Goal: Check status: Check status

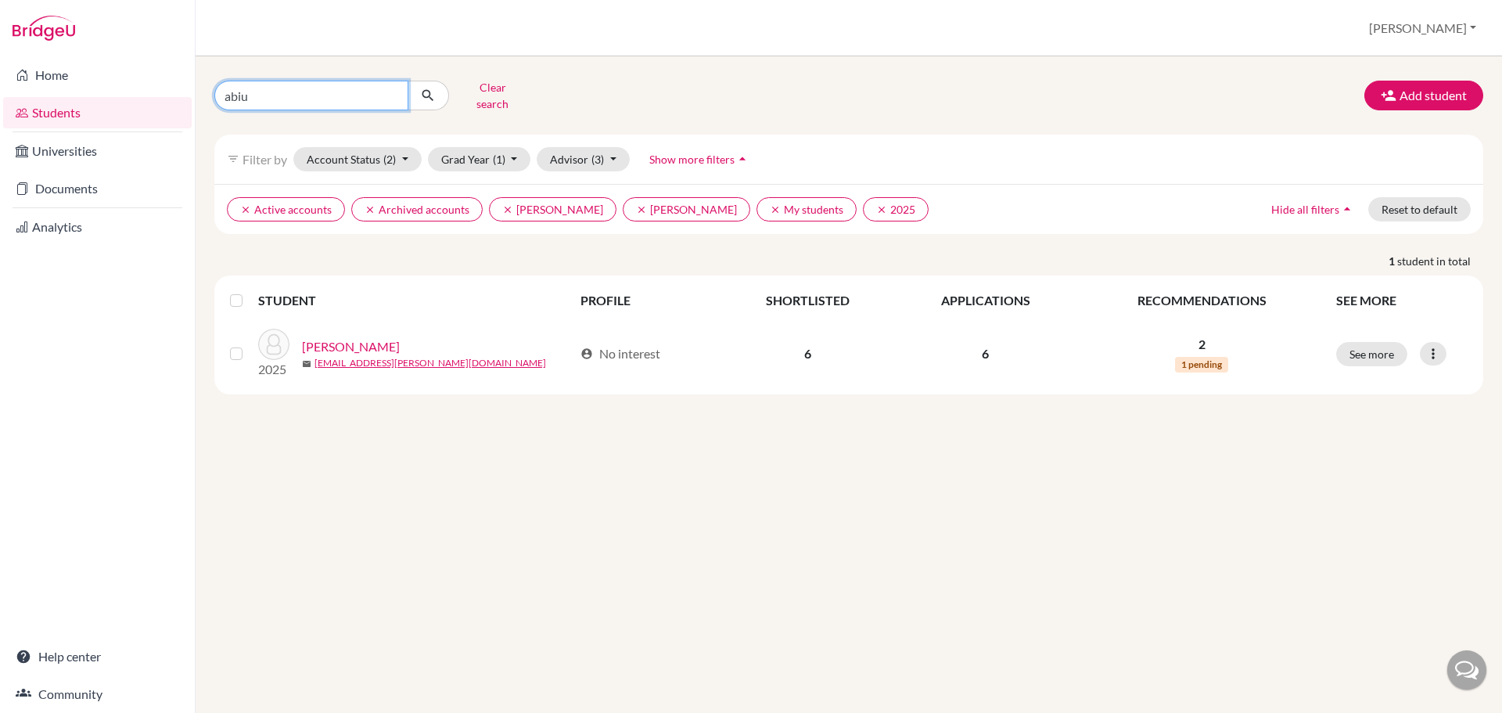
drag, startPoint x: 262, startPoint y: 85, endPoint x: 203, endPoint y: 87, distance: 58.7
click at [203, 87] on div "abiu Clear search" at bounding box center [418, 95] width 431 height 41
type input "[PERSON_NAME]"
click button "submit" at bounding box center [428, 96] width 41 height 30
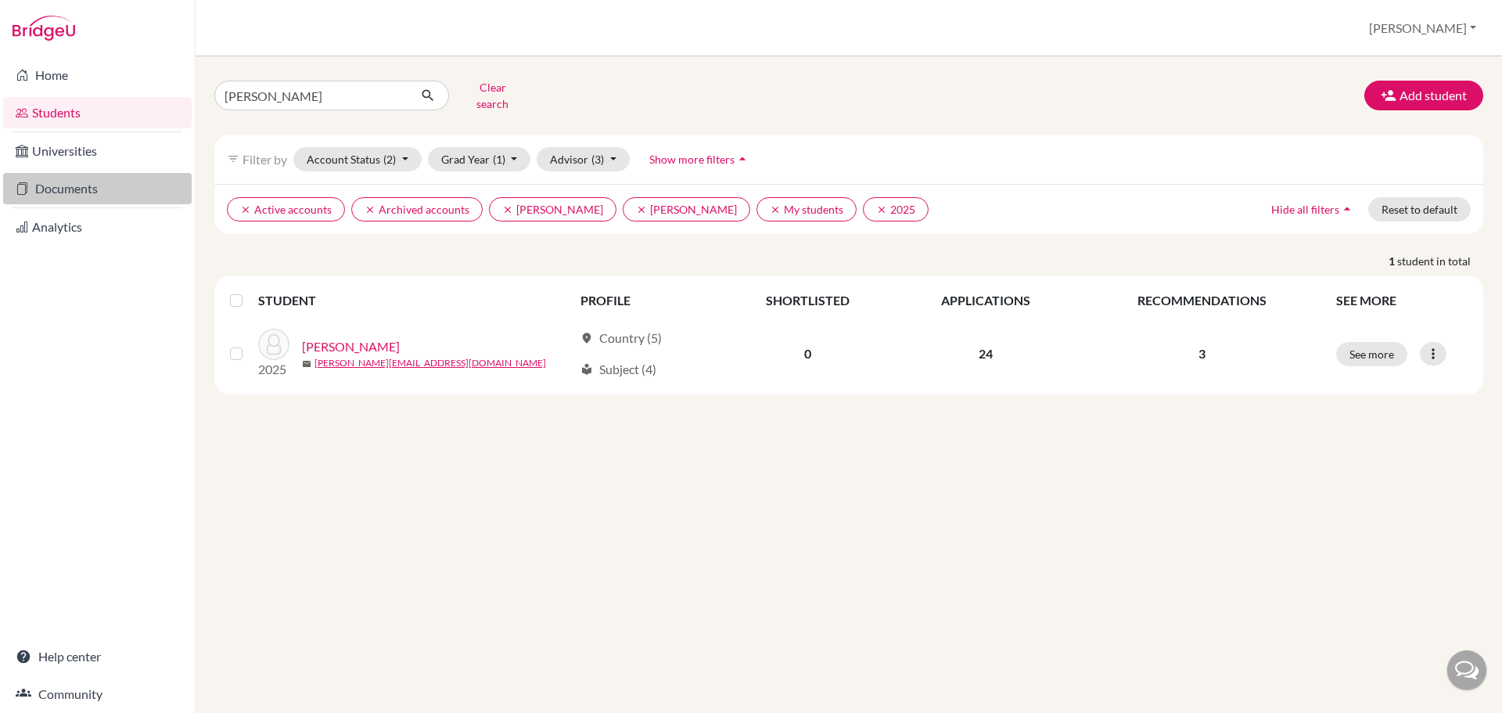
click at [95, 182] on link "Documents" at bounding box center [97, 188] width 189 height 31
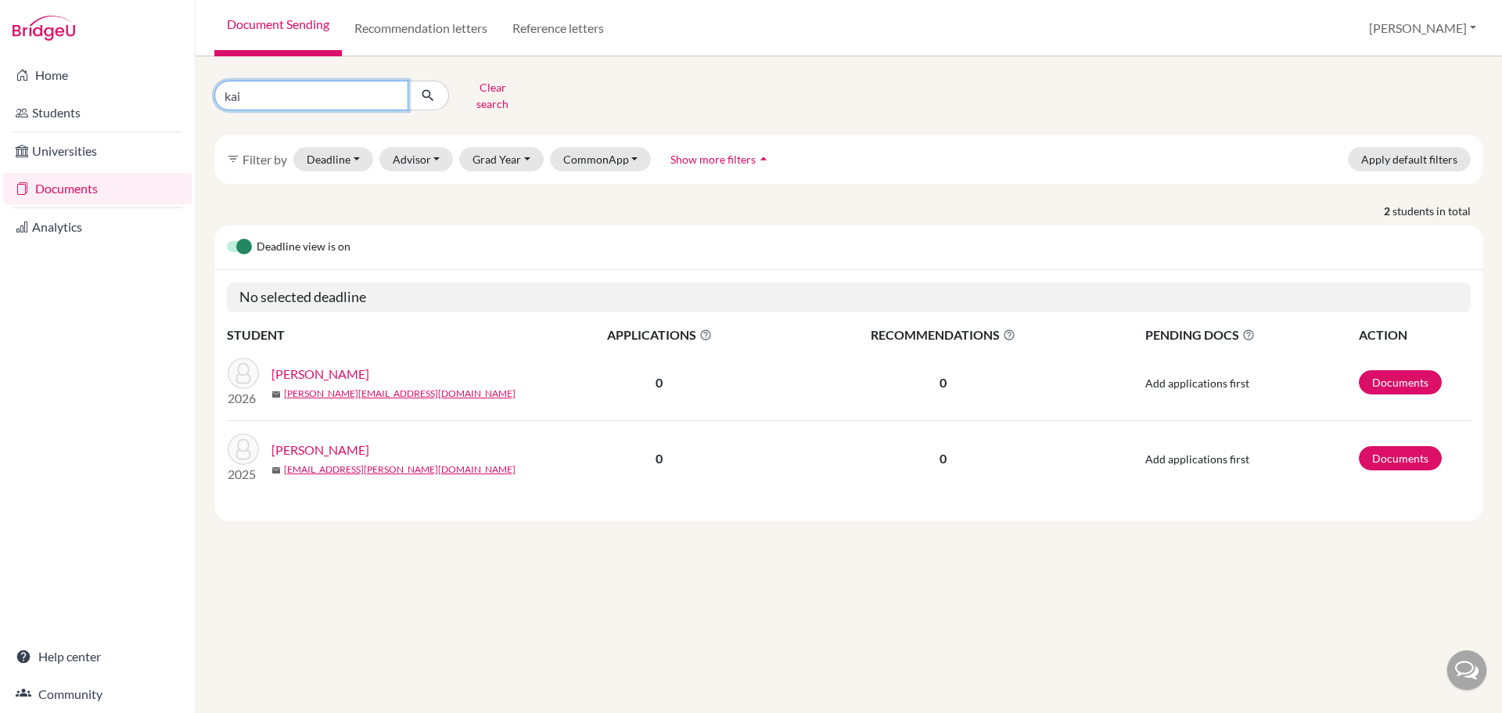
click at [336, 99] on input "kai" at bounding box center [311, 96] width 194 height 30
drag, startPoint x: 333, startPoint y: 88, endPoint x: 195, endPoint y: 58, distance: 141.8
click at [193, 84] on div "Home Students Universities Documents Analytics Help center Community Document S…" at bounding box center [751, 356] width 1502 height 713
type input "angelina"
click button "submit" at bounding box center [428, 96] width 41 height 30
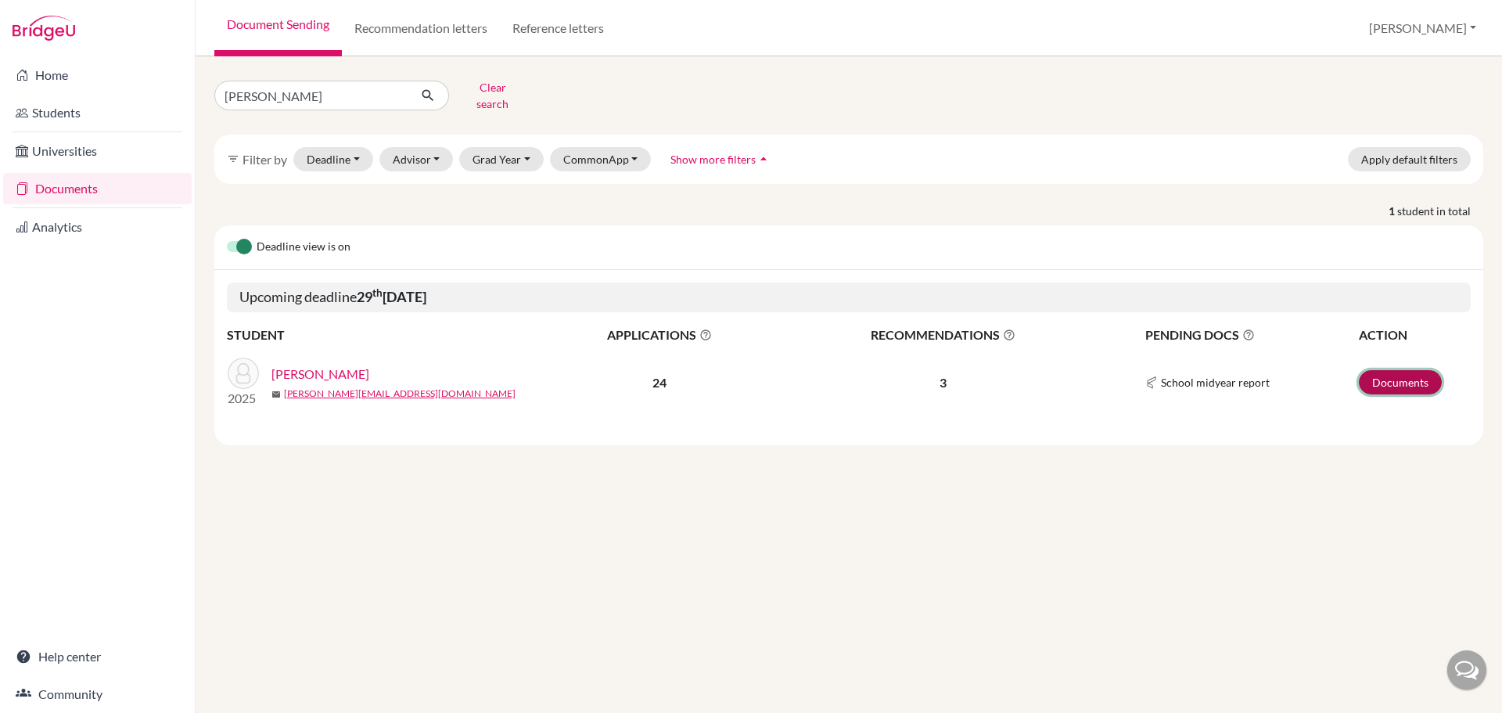
click at [1396, 375] on link "Documents" at bounding box center [1400, 382] width 83 height 24
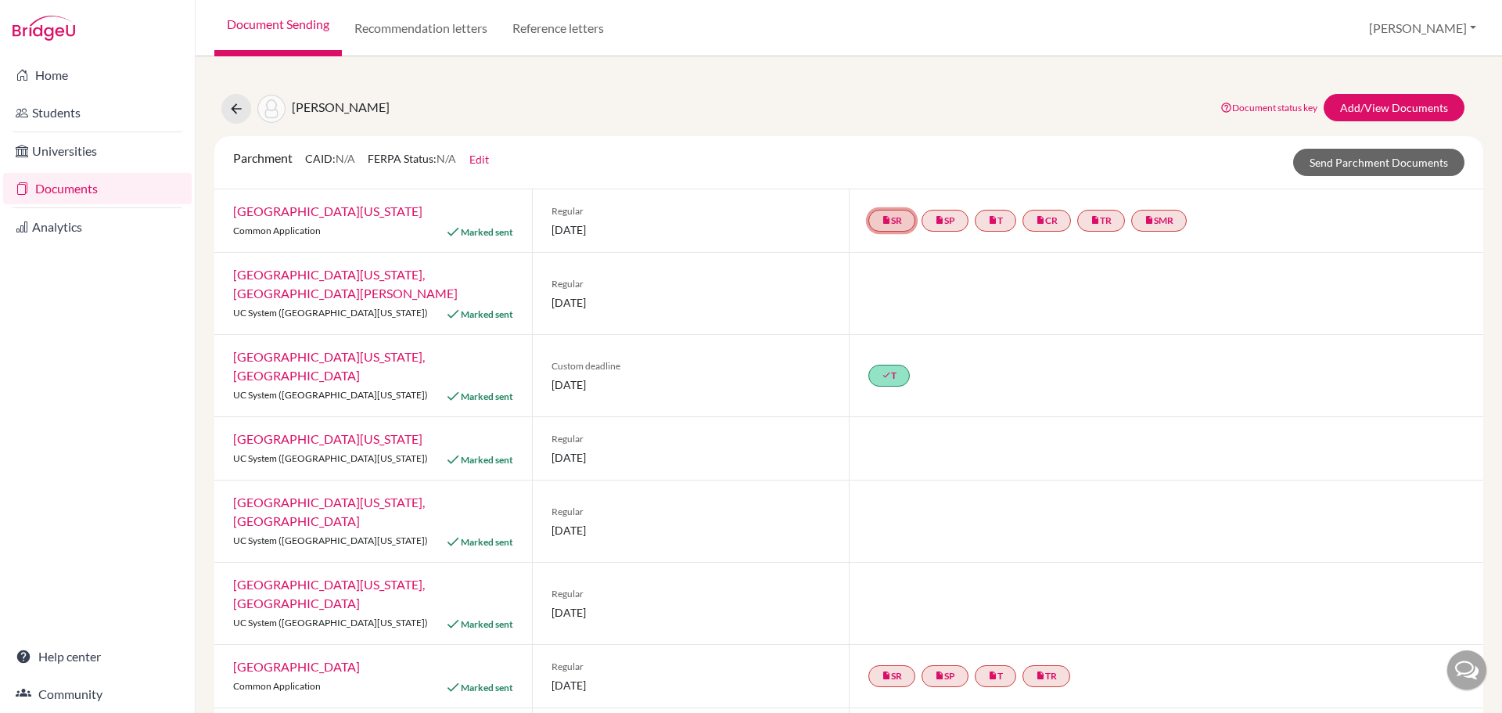
click at [886, 224] on link "insert_drive_file SR" at bounding box center [891, 221] width 47 height 22
click at [871, 140] on h3 "School report" at bounding box center [892, 145] width 124 height 28
click at [874, 171] on span "School report" at bounding box center [892, 173] width 66 height 13
click at [889, 221] on link "insert_drive_file SR" at bounding box center [891, 221] width 47 height 22
click at [887, 170] on span "School report" at bounding box center [892, 173] width 66 height 13
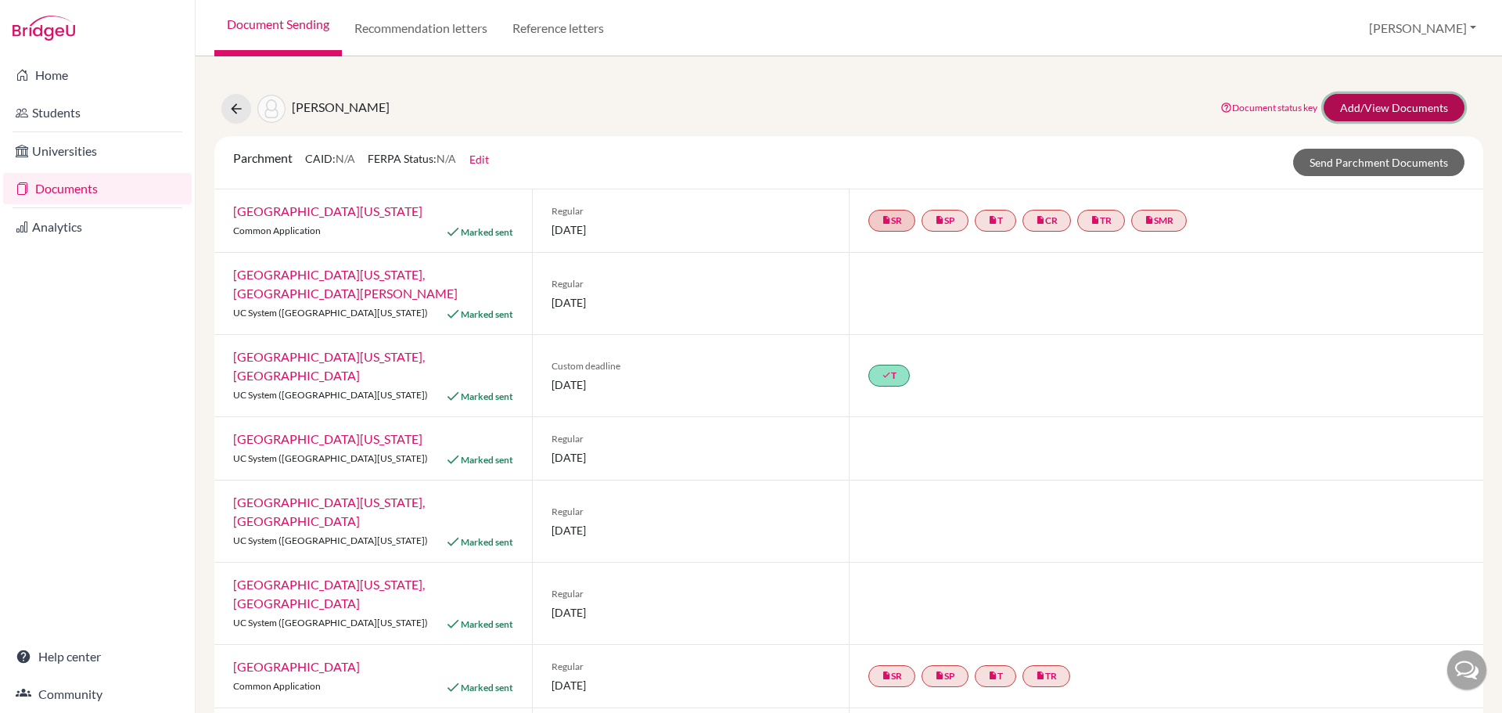
click at [1378, 95] on link "Add/View Documents" at bounding box center [1394, 107] width 141 height 27
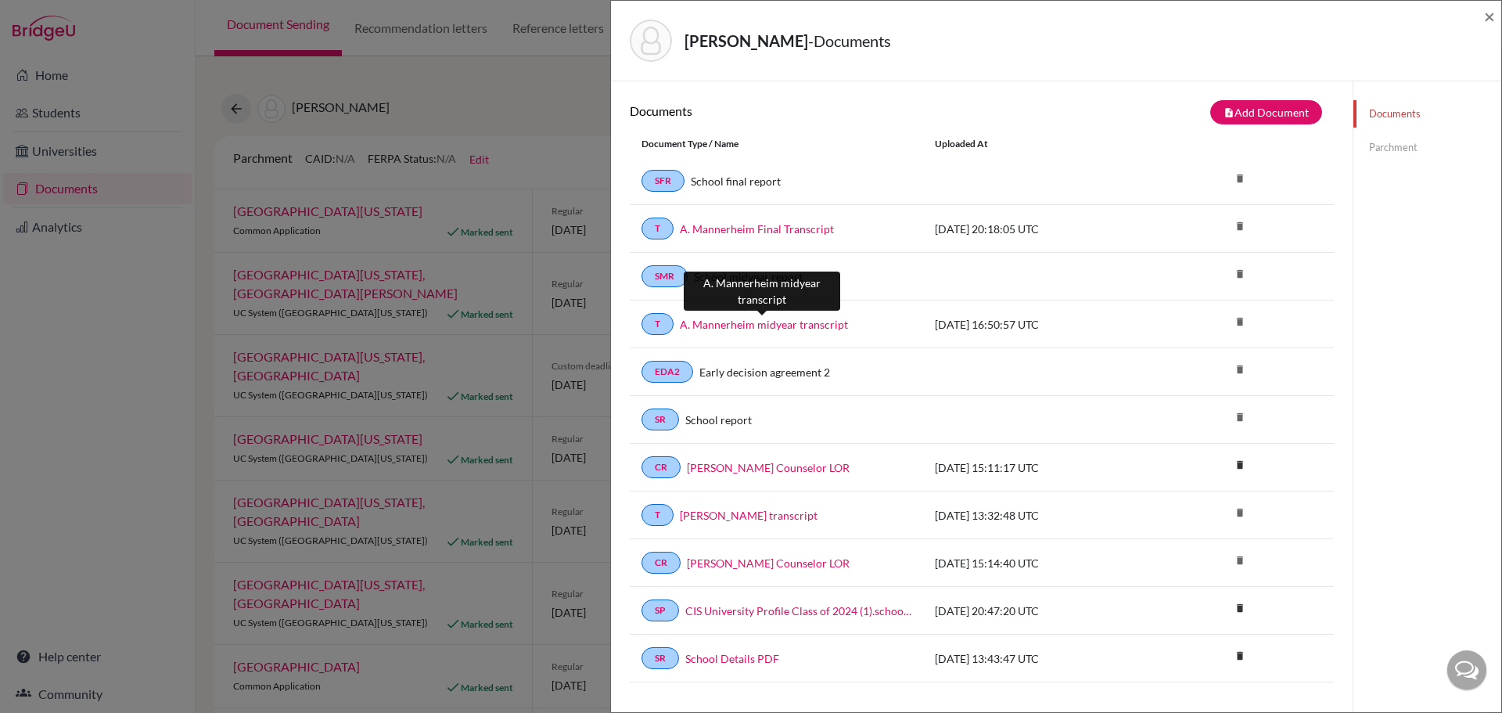
click at [778, 318] on link "A. Mannerheim midyear transcript" at bounding box center [764, 324] width 168 height 16
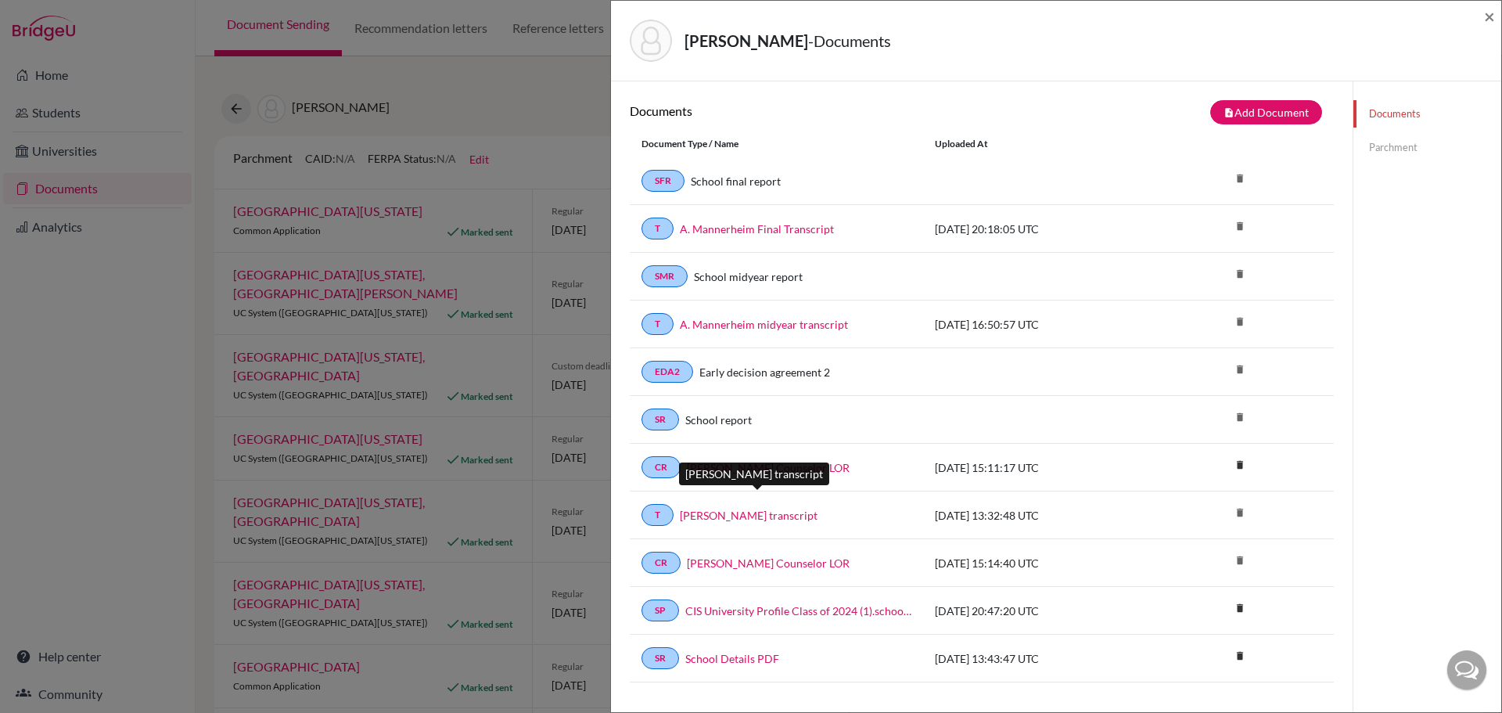
click at [745, 519] on link "Angelina Mannerheim transcript" at bounding box center [749, 515] width 138 height 16
click at [1492, 17] on span "×" at bounding box center [1489, 16] width 11 height 23
